Goal: Task Accomplishment & Management: Use online tool/utility

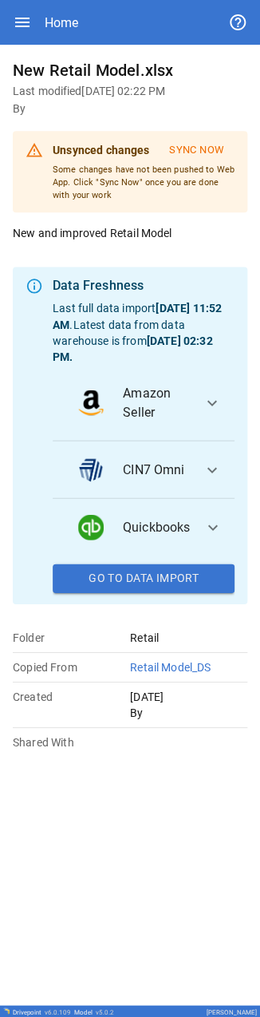
click at [113, 879] on div "New Retail Model.xlsx Last modified [DATE] 02:22 PM By Unsynced changes Sync No…" at bounding box center [130, 524] width 235 height 934
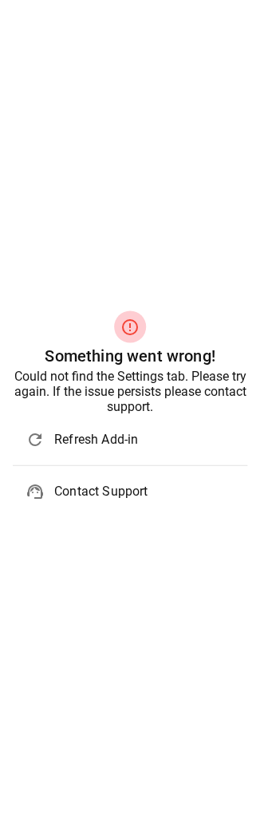
click at [82, 2] on span "Refresh Add-in" at bounding box center [144, 439] width 180 height 19
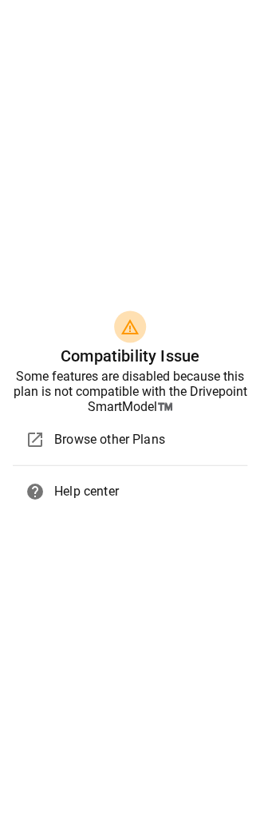
click at [89, 447] on span "Browse other Plans" at bounding box center [144, 439] width 180 height 19
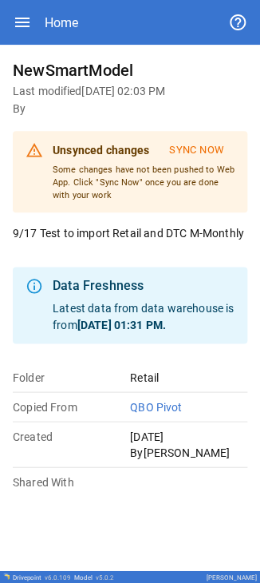
click at [20, 2] on icon "button" at bounding box center [22, 23] width 14 height 10
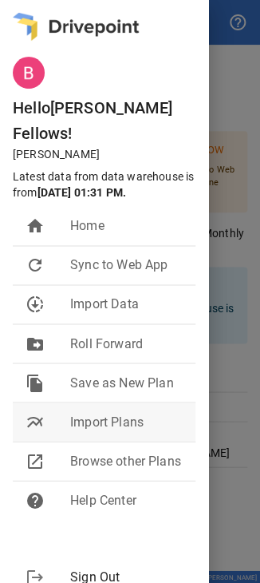
click at [82, 2] on span "Import Plans" at bounding box center [126, 421] width 113 height 19
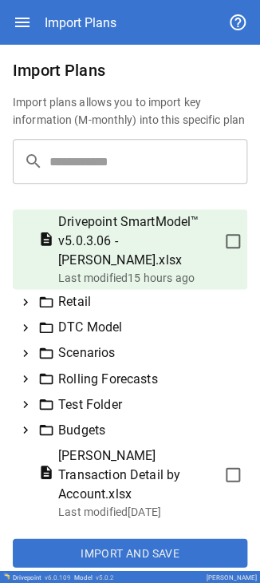
click at [29, 2] on icon at bounding box center [25, 302] width 14 height 14
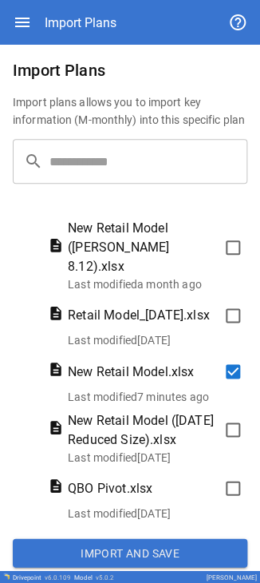
scroll to position [80, 0]
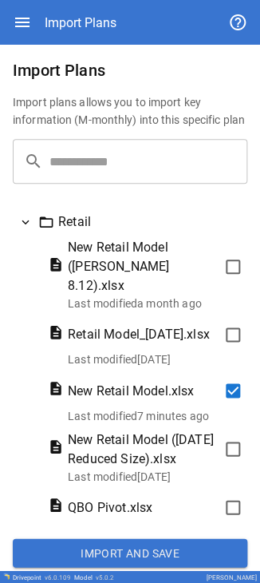
click at [82, 2] on button "Import and Save" at bounding box center [130, 552] width 235 height 29
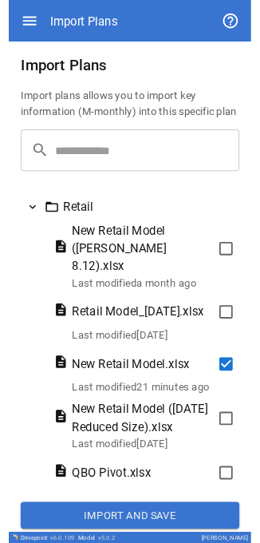
scroll to position [0, 0]
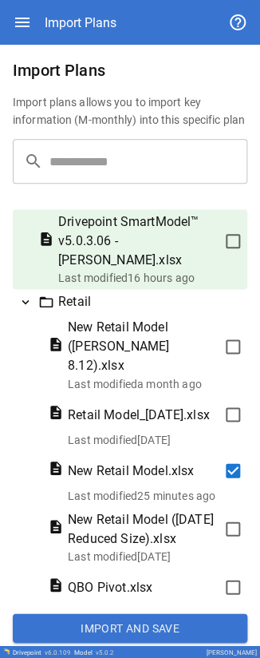
click at [82, 2] on button "Import and Save" at bounding box center [130, 627] width 235 height 29
click at [26, 2] on icon at bounding box center [25, 302] width 14 height 14
